Goal: Task Accomplishment & Management: Use online tool/utility

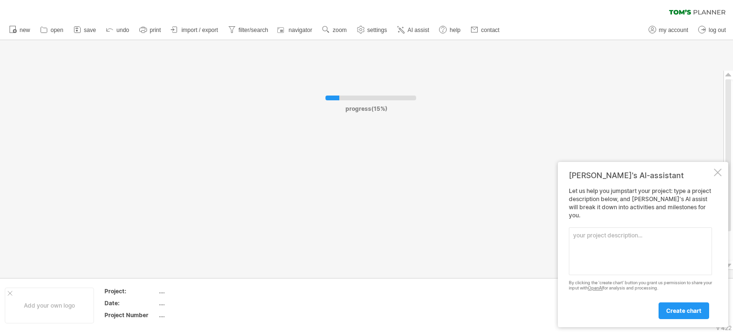
paste textarea "MDRM(iDXP)_Data Migration_10092025"
type textarea "MDRM(iDXP)_Data Migration_10092025"
click at [676, 307] on span "create chart" at bounding box center [683, 310] width 35 height 7
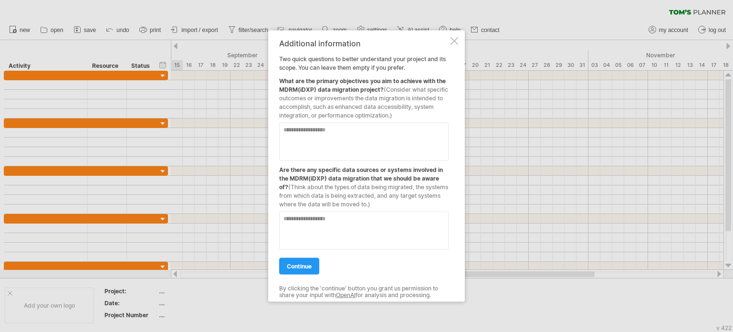
click at [299, 266] on span "continue" at bounding box center [299, 265] width 25 height 7
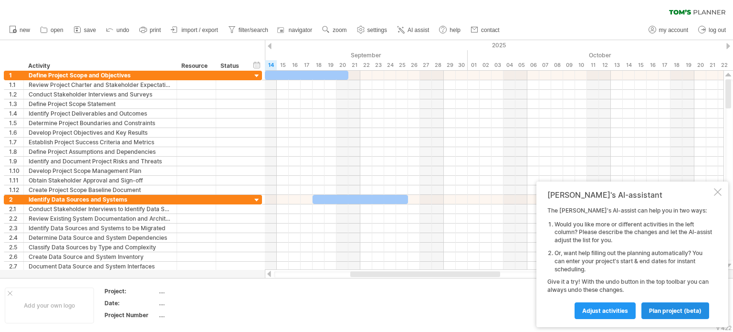
click at [668, 312] on span "plan project (beta)" at bounding box center [675, 310] width 52 height 7
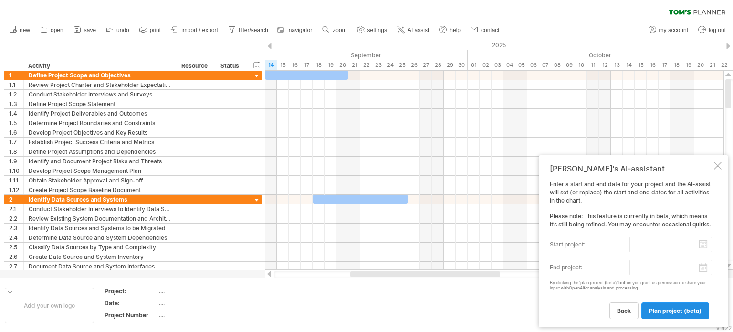
click at [668, 311] on span "plan project (beta)" at bounding box center [675, 310] width 52 height 7
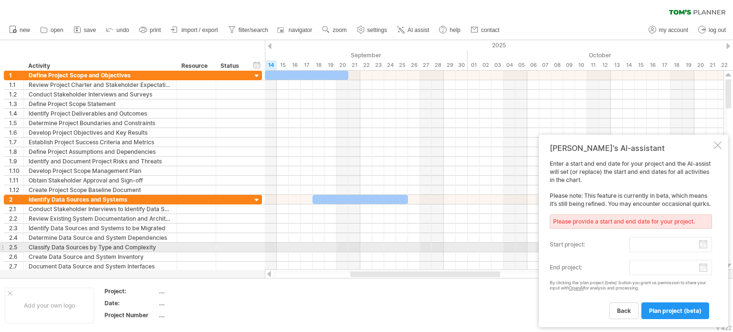
click at [703, 245] on input "start project:" at bounding box center [670, 244] width 83 height 15
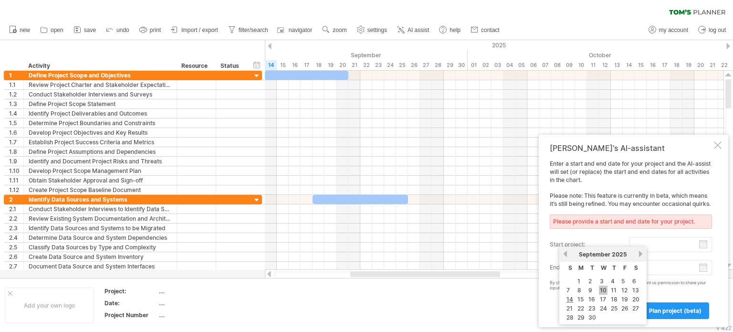
click at [599, 288] on link "10" at bounding box center [603, 289] width 9 height 9
type input "********"
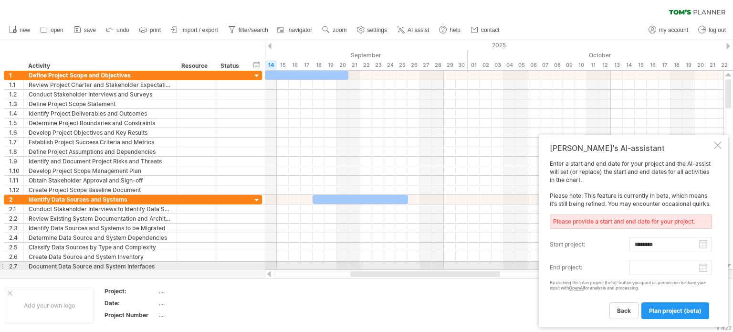
click at [703, 269] on body "progress(100%) Trying to reach [DOMAIN_NAME] Connected again... 0% clear filter…" at bounding box center [366, 167] width 733 height 334
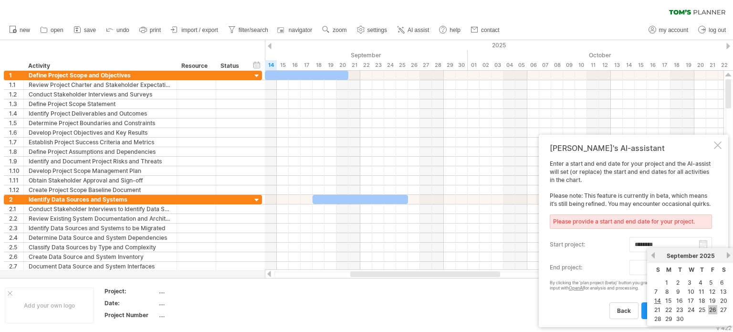
click at [714, 309] on link "26" at bounding box center [712, 309] width 9 height 9
type input "********"
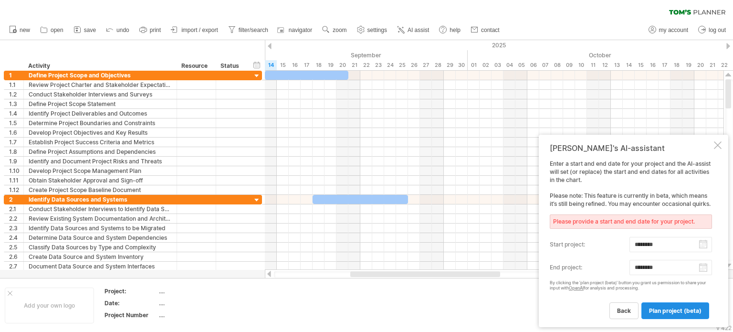
click at [658, 309] on span "plan project (beta)" at bounding box center [675, 310] width 52 height 7
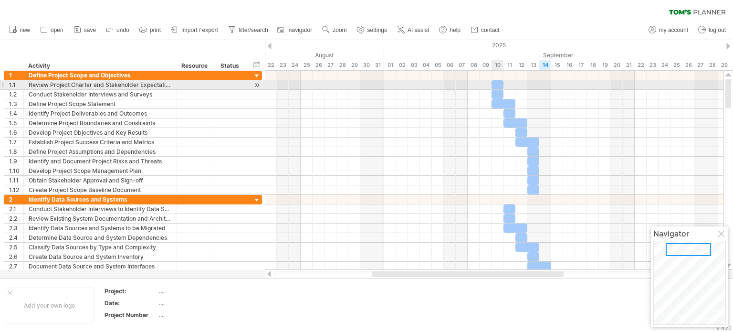
click at [500, 83] on div at bounding box center [497, 84] width 12 height 9
click at [506, 84] on div "[DATE] - 1.0 days [DATE]" at bounding box center [494, 170] width 459 height 199
click at [100, 85] on div "Review Project Charter and Stakeholder Expectations" at bounding box center [100, 84] width 143 height 9
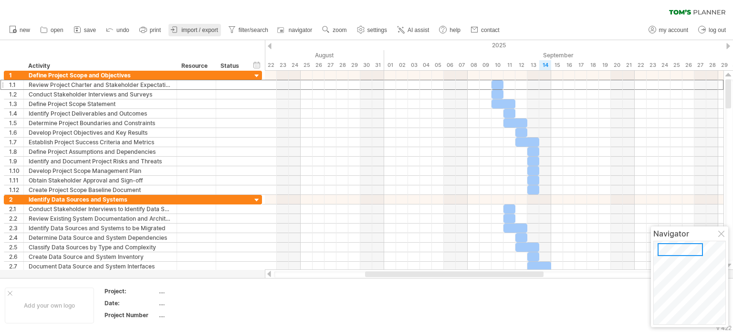
click at [204, 30] on span "import / export" at bounding box center [199, 30] width 37 height 7
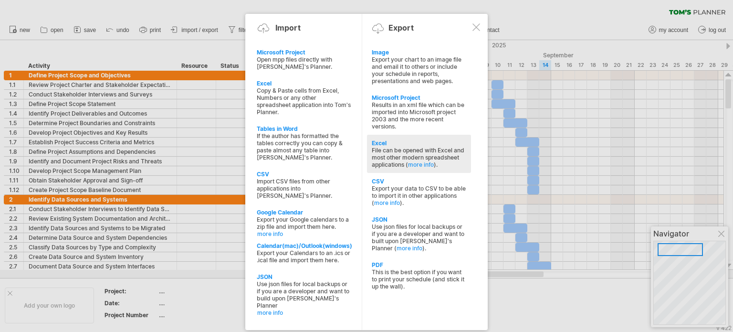
click at [401, 156] on div "File can be opened with Excel and most other modern spreadsheet applications ( …" at bounding box center [419, 156] width 94 height 21
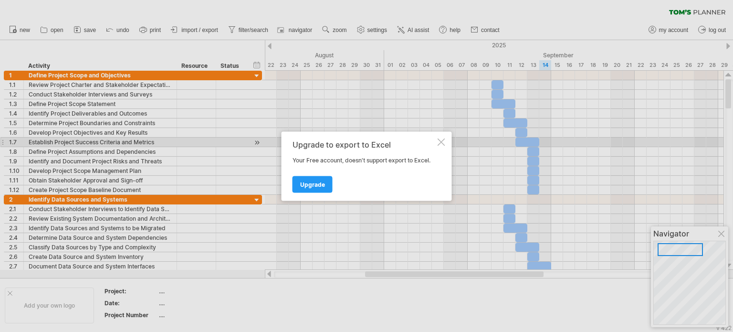
click at [443, 142] on div at bounding box center [442, 142] width 8 height 8
